Goal: Information Seeking & Learning: Learn about a topic

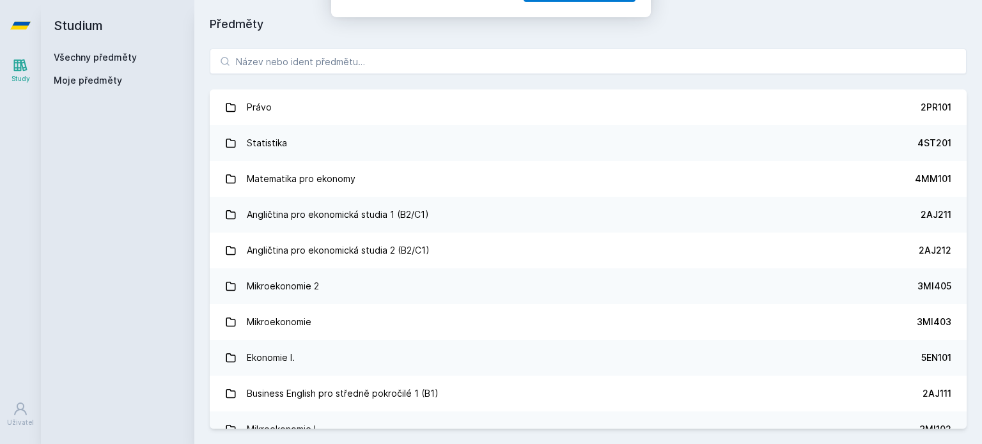
click at [489, 86] on button "Ne" at bounding box center [494, 82] width 46 height 32
click at [458, 72] on input "search" at bounding box center [588, 62] width 757 height 26
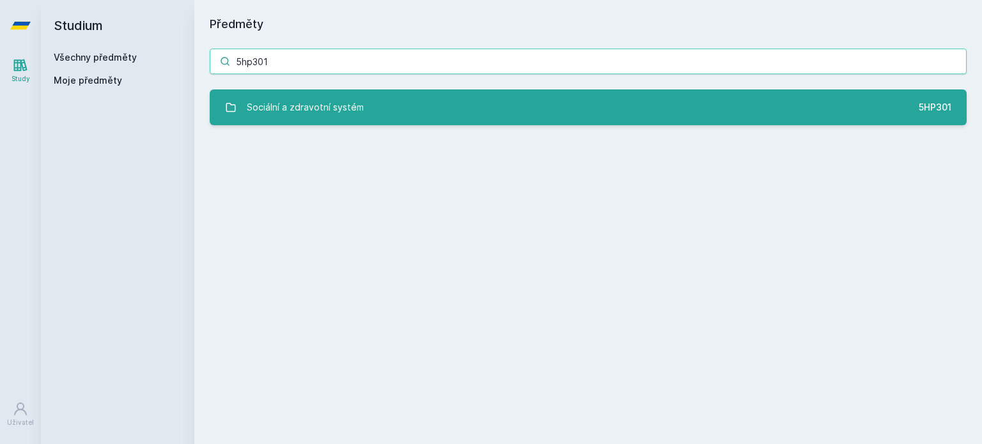
type input "5hp301"
click at [468, 107] on link "Sociální a zdravotní systém 5HP301" at bounding box center [588, 108] width 757 height 36
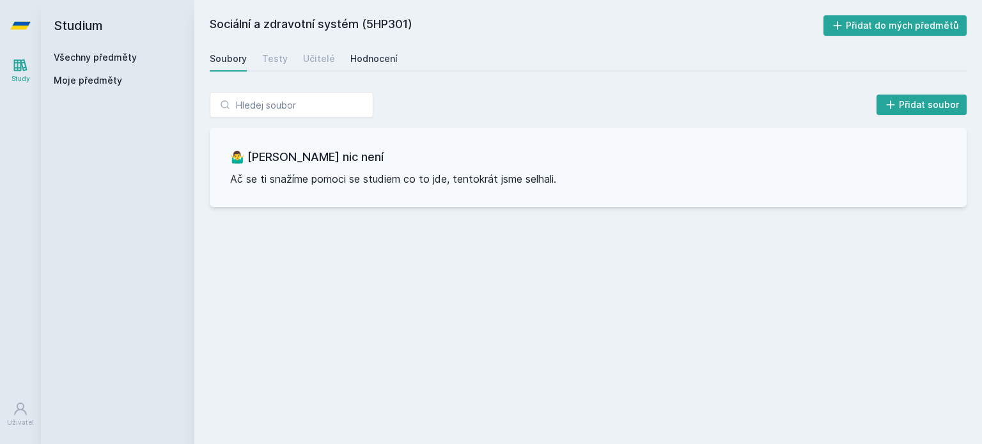
click at [359, 57] on div "Hodnocení" at bounding box center [373, 58] width 47 height 13
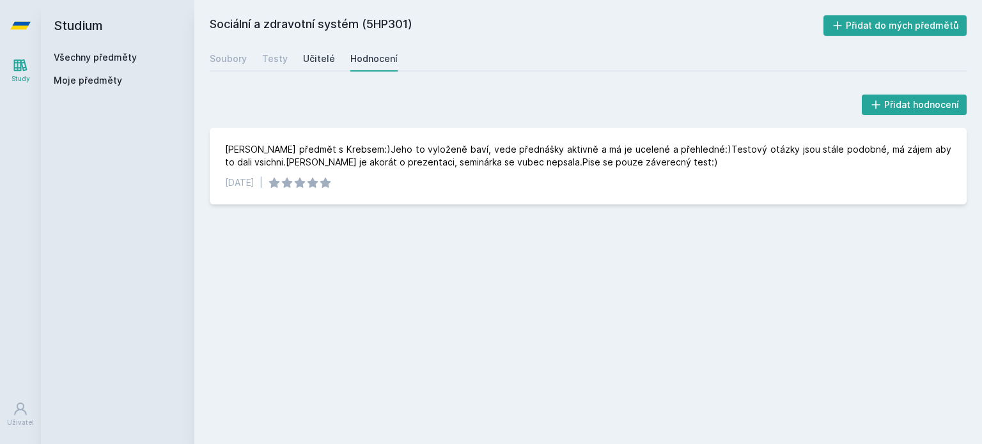
click at [320, 66] on link "Učitelé" at bounding box center [319, 59] width 32 height 26
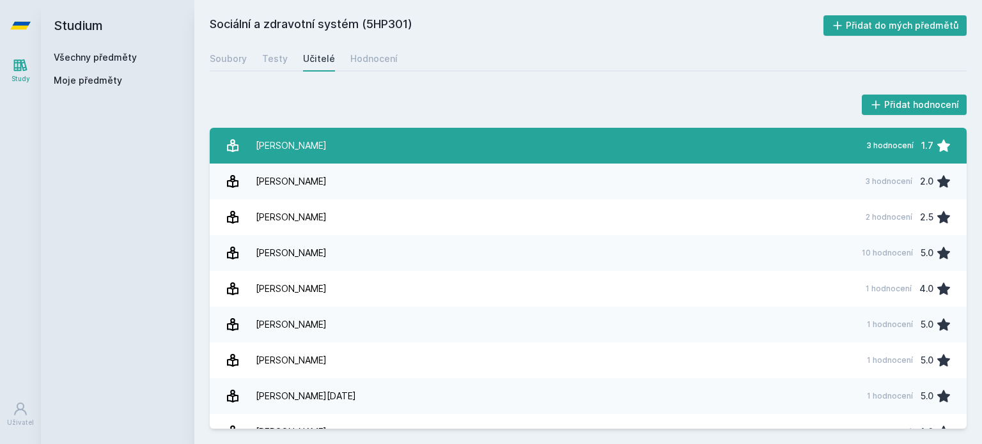
click at [315, 156] on div "[PERSON_NAME]" at bounding box center [291, 146] width 71 height 26
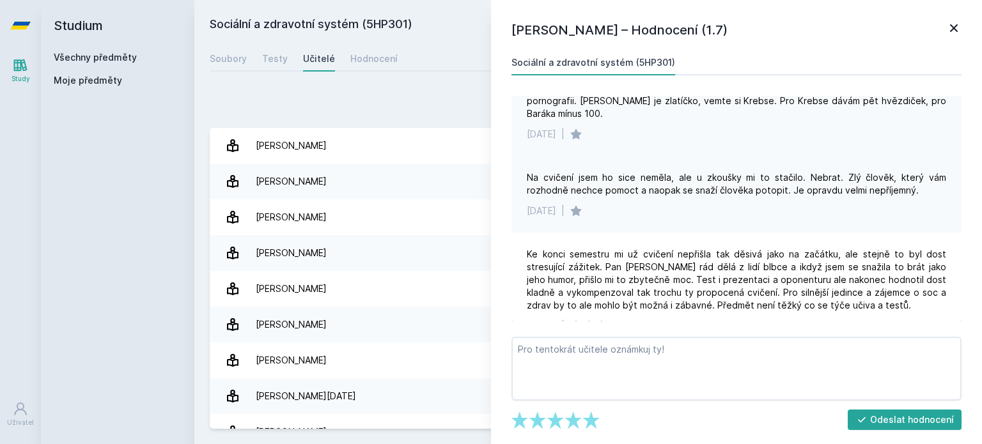
scroll to position [118, 0]
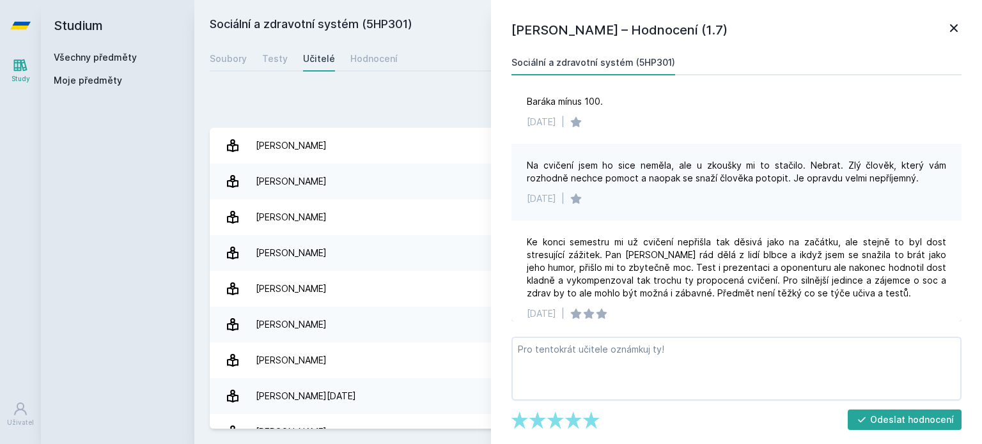
click at [951, 39] on link at bounding box center [953, 29] width 15 height 19
